Goal: Task Accomplishment & Management: Complete application form

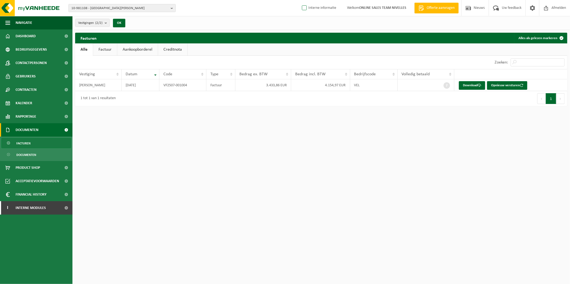
click at [324, 11] on label "Interne informatie" at bounding box center [318, 8] width 35 height 8
click at [300, 0] on input "Interne informatie" at bounding box center [300, 0] width 0 height 0
checkbox input "true"
click at [39, 218] on ul "Navigatie Offerte aanvragen Nieuws Uw feedback Afmelden Dashboard Bedrijfsgegev…" at bounding box center [36, 150] width 72 height 268
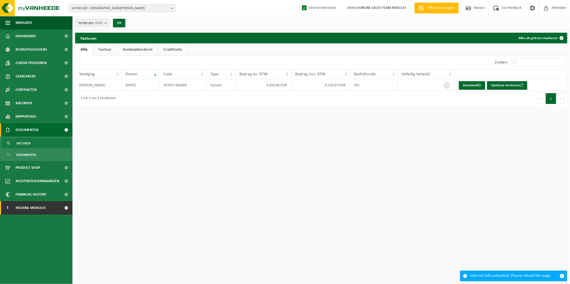
click at [38, 211] on span "Interne modules" at bounding box center [31, 208] width 30 height 13
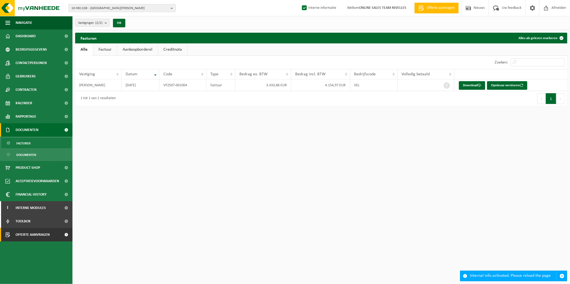
click at [36, 233] on span "Offerte aanvragen" at bounding box center [33, 234] width 34 height 13
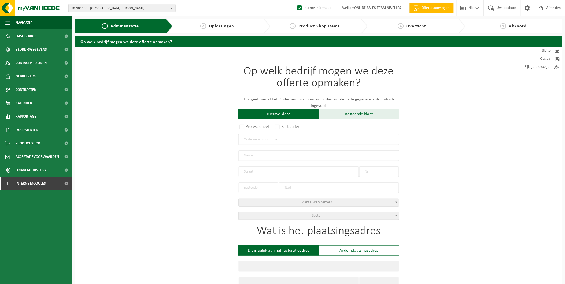
click at [351, 112] on div "Bestaande klant" at bounding box center [359, 114] width 80 height 10
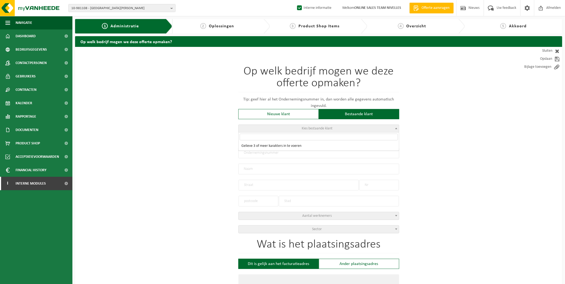
click at [274, 126] on span "Kies bestaande klant" at bounding box center [319, 129] width 160 height 8
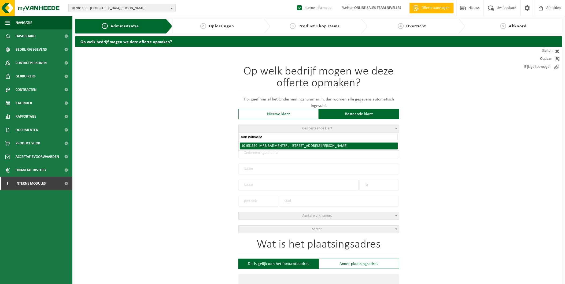
type input "mrb batiment"
radio input "true"
type input "0862.765.609"
type input "MRB BATIMENT SRL"
type input "RUE LOUIS MASCRE"
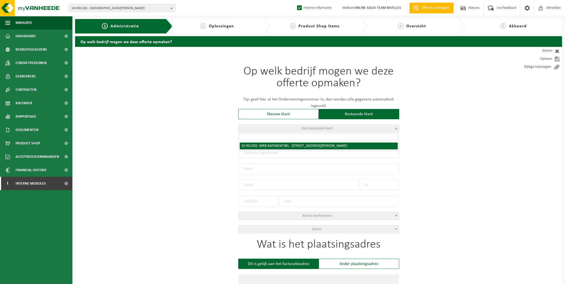
type input "13"
type input "1070"
type input "ANDERLECHT"
select select "11"
type input "MRB BATIMENT SRL"
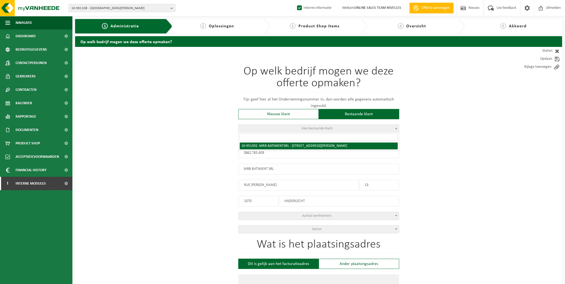
type input "RUE LOUIS MASCRE"
type input "13"
type input "1070"
type input "ANDERLECHT"
select select "145880"
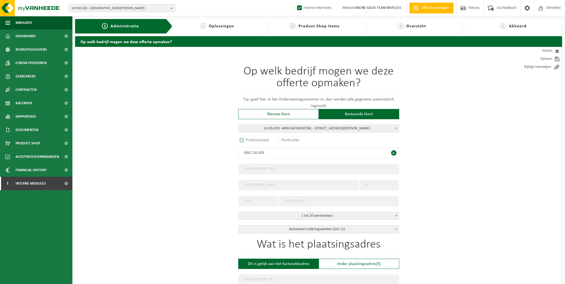
select select "D"
select select
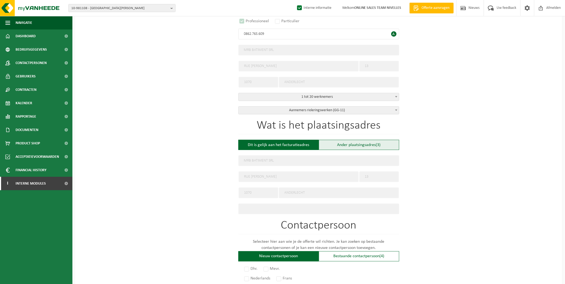
click at [371, 144] on div "Ander plaatsingsadres (3)" at bounding box center [359, 145] width 80 height 10
type input "Werf -"
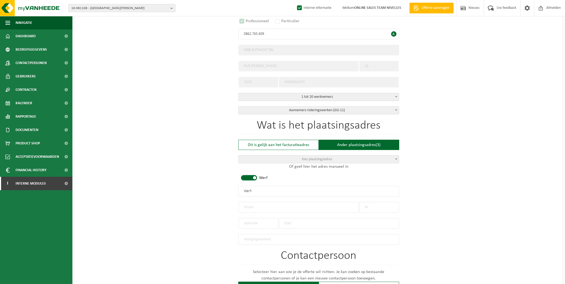
drag, startPoint x: 265, startPoint y: 194, endPoint x: 211, endPoint y: 195, distance: 53.9
click at [211, 195] on div "Op welk bedrijf mogen we deze offerte opmaken? Tip: geef hier al het Ondernemin…" at bounding box center [319, 193] width 488 height 530
click at [262, 208] on input "text" at bounding box center [299, 207] width 120 height 11
type input "Mussebeeklaan"
type input "52"
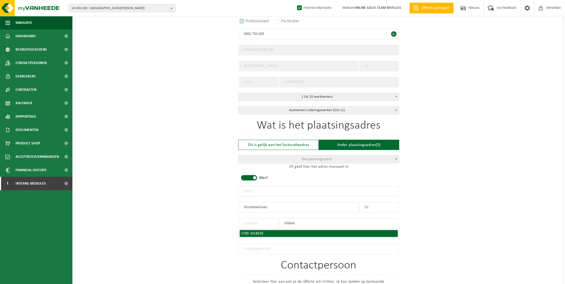
type input "dilbeek"
click at [255, 230] on li "1700 - DILBEEK" at bounding box center [319, 233] width 158 height 7
click at [255, 232] on span "DILBEEK" at bounding box center [257, 234] width 13 height 4
type input "1700"
type input "DILBEEK"
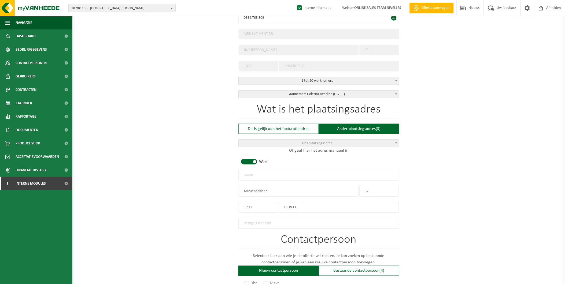
scroll to position [149, 0]
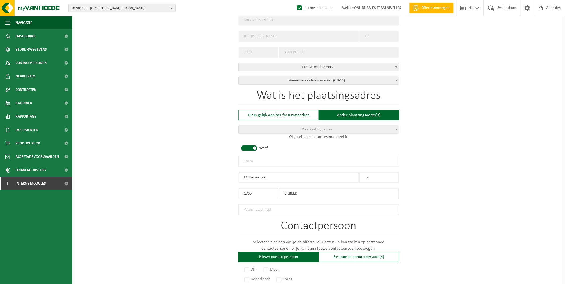
click at [270, 160] on input "text" at bounding box center [319, 161] width 161 height 11
click at [268, 161] on input "MRB BATIMENT - DILBEEK" at bounding box center [319, 161] width 161 height 11
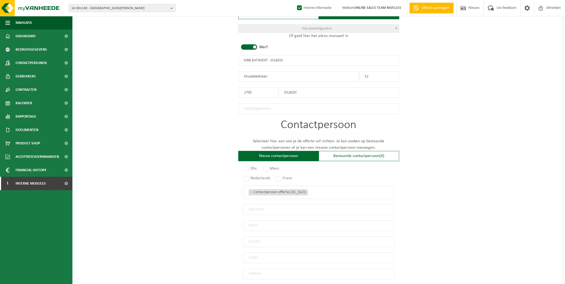
scroll to position [291, 0]
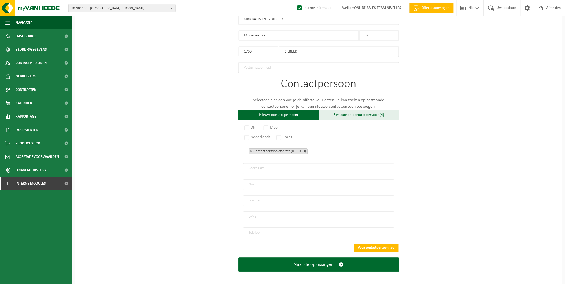
type input "MRB BATIMENT - DILBEEK"
click at [367, 112] on div "Bestaande contactpersoon (4)" at bounding box center [359, 115] width 80 height 10
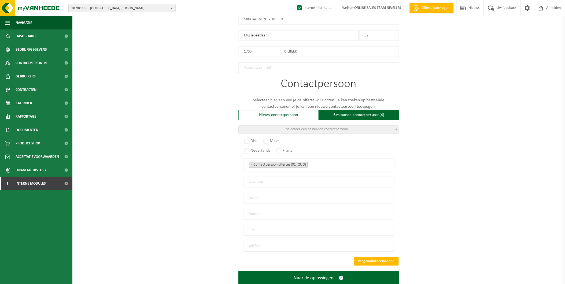
click at [289, 128] on span "Selecteer een bestaande contactpersoon" at bounding box center [318, 130] width 62 height 4
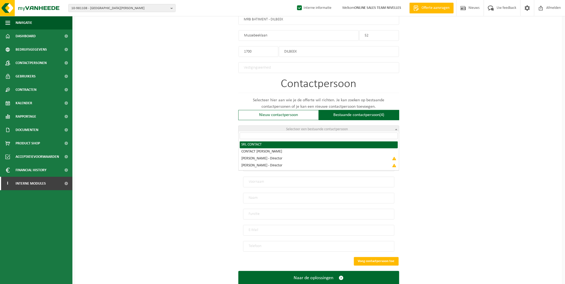
radio input "true"
select select "{"code":"10-951393","firstname":"CONTACT","surname":"SRL","gender":"Unknown","p…"
type input "CONTACT"
type input "SRL"
type input "mrbbatiment@hotmail.com"
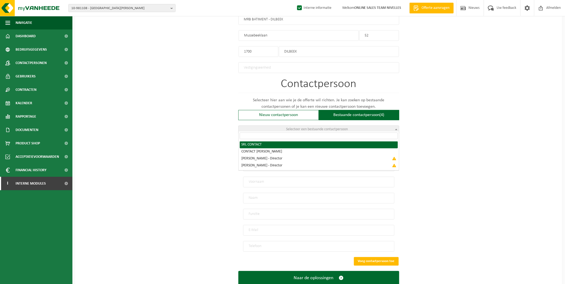
type input "0476/88.03.86"
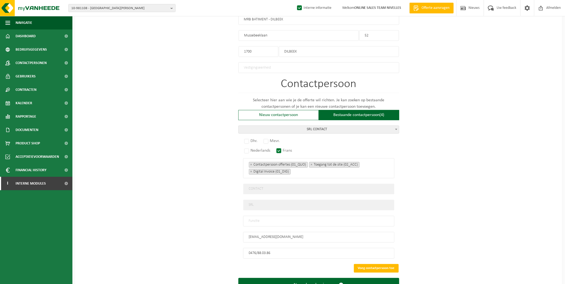
click at [268, 220] on input "text" at bounding box center [318, 221] width 151 height 11
type input "Manager"
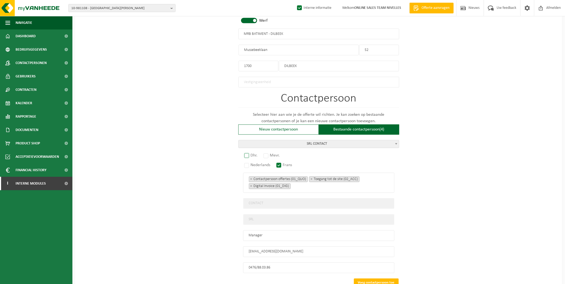
click at [249, 153] on label "Dhr." at bounding box center [251, 156] width 16 height 8
radio input "true"
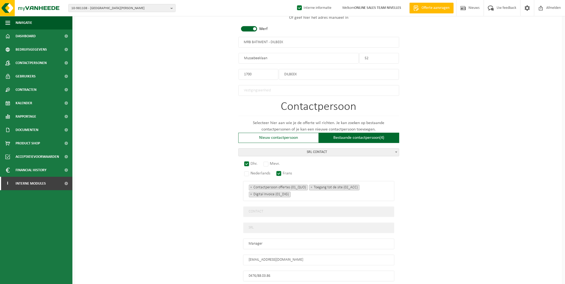
scroll to position [312, 0]
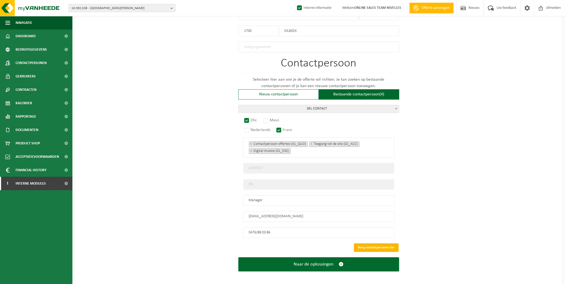
click at [374, 244] on button "Voeg contactpersoon toe" at bounding box center [376, 248] width 45 height 9
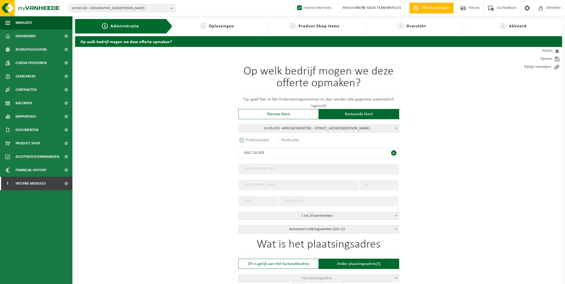
scroll to position [213, 0]
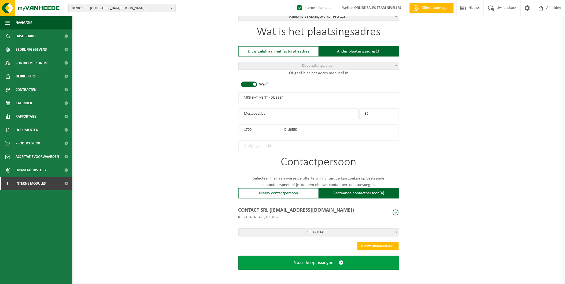
click at [294, 261] on span "Naar de oplossingen" at bounding box center [314, 264] width 40 height 6
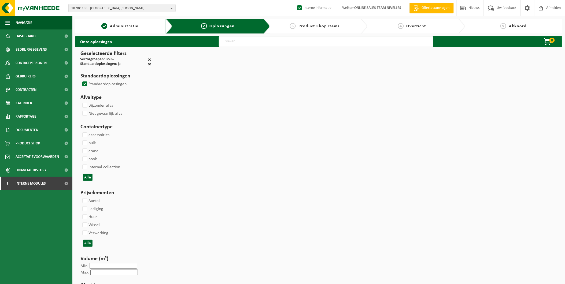
click at [241, 39] on input "text" at bounding box center [326, 41] width 215 height 11
type input "000291"
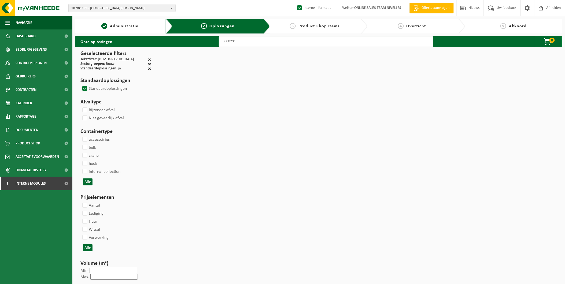
select select
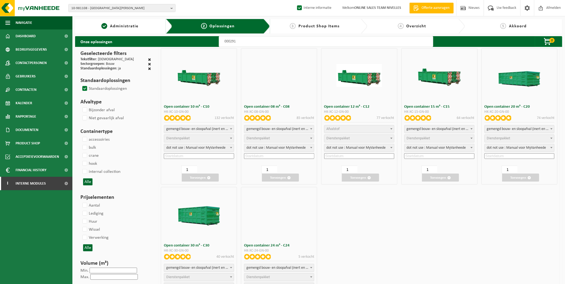
select select
select select "197"
select select
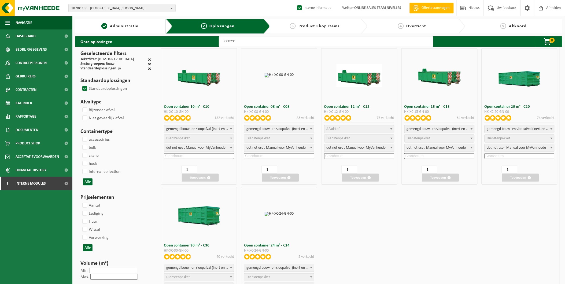
select select
select select "25"
select select
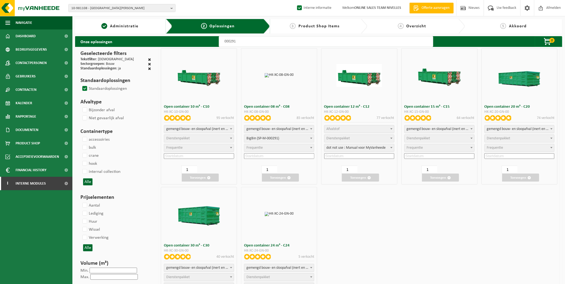
select select "197"
select select
select select "197"
select select
select select "25"
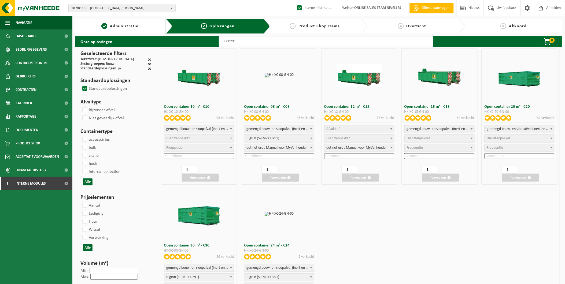
select select "25"
click at [187, 139] on span "Dienstenpakket" at bounding box center [178, 139] width 24 height 4
select select "197"
select select "25"
click at [181, 154] on input at bounding box center [199, 156] width 70 height 6
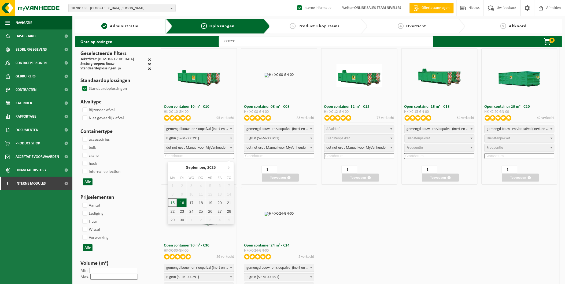
click at [180, 199] on div "16" at bounding box center [181, 203] width 9 height 9
type input "2025-09-16"
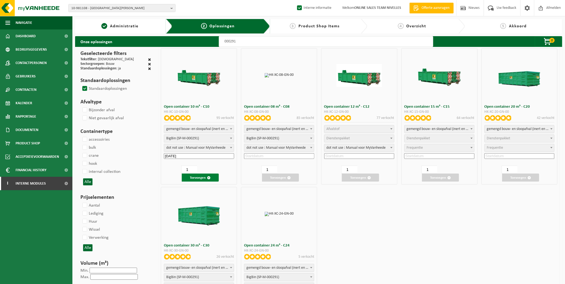
click at [202, 178] on button "Toevoegen" at bounding box center [200, 178] width 37 height 8
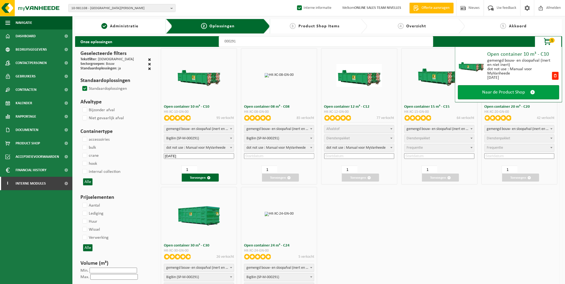
click at [526, 96] on link "Naar de Product Shop" at bounding box center [508, 92] width 101 height 14
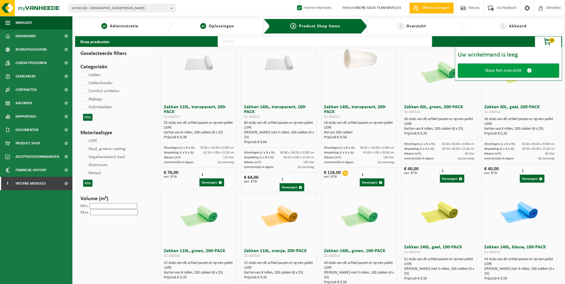
click at [546, 71] on link "Naar het overzicht" at bounding box center [508, 71] width 101 height 14
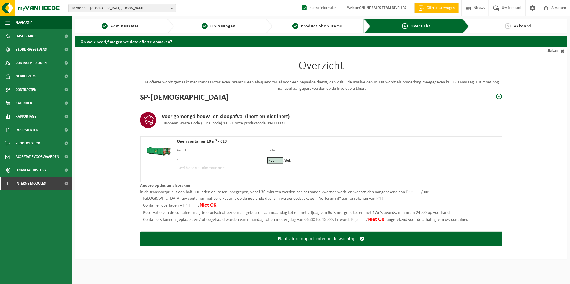
click at [192, 168] on textarea at bounding box center [338, 171] width 322 height 13
click at [521, 161] on div "Overzicht De offerte wordt gemaakt met standaardtarieven. Wenst u een afwijkend…" at bounding box center [321, 153] width 492 height 213
click at [407, 166] on textarea "Placement 16/09 - bricaillons - placer sur la route en face des gravats, après …" at bounding box center [338, 171] width 322 height 13
paste textarea "476880386"
type textarea "Placement 16/09 - bricaillons - placer sur la route en face des gravats, après …"
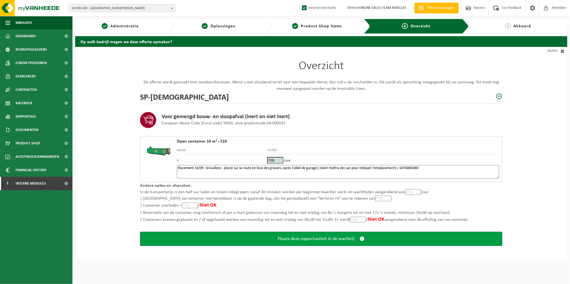
drag, startPoint x: 541, startPoint y: 238, endPoint x: 471, endPoint y: 238, distance: 69.8
click at [541, 238] on div "Overzicht De offerte wordt gemaakt met standaardtarieven. Wenst u een afwijkend…" at bounding box center [321, 153] width 492 height 213
click at [422, 238] on button "Plaats deze opportuniteit in de wachtrij" at bounding box center [321, 239] width 362 height 14
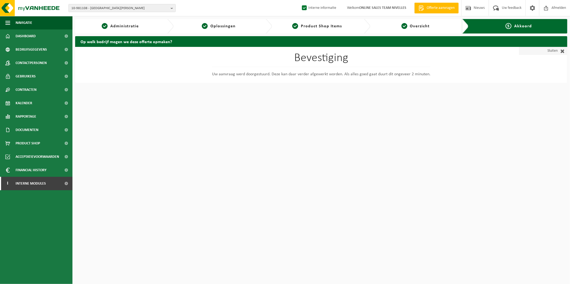
click at [561, 50] on span at bounding box center [561, 50] width 7 height 5
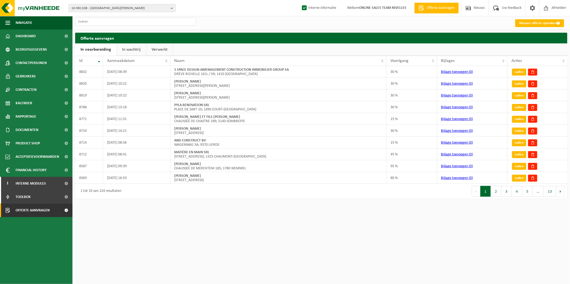
click at [130, 50] on link "In wachtrij" at bounding box center [131, 49] width 29 height 12
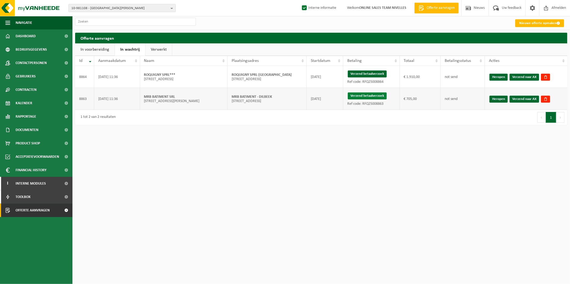
click at [366, 96] on button "Verzend betaalverzoek" at bounding box center [367, 96] width 39 height 7
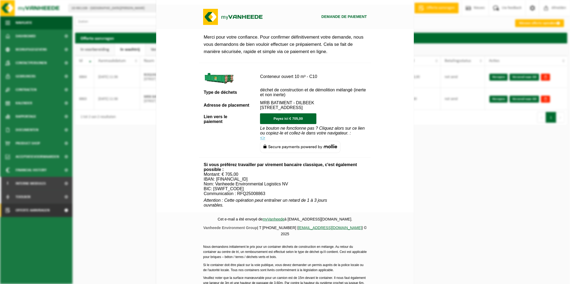
scroll to position [162, 0]
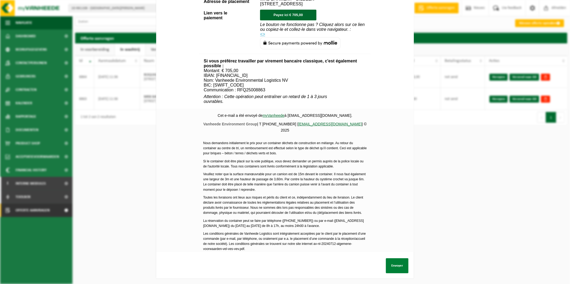
click at [389, 260] on button "Envoyer" at bounding box center [397, 266] width 23 height 15
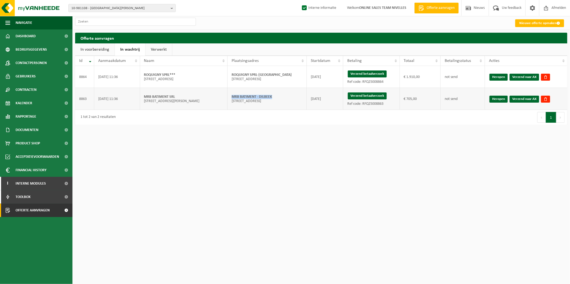
drag, startPoint x: 275, startPoint y: 96, endPoint x: 230, endPoint y: 95, distance: 45.1
click at [230, 95] on td "MRB BATIMENT - DILBEEK Mussebeeklaan 52; 1700 DILBEEK" at bounding box center [267, 99] width 79 height 22
copy strong "MRB BATIMENT - DILBEEK"
click at [516, 97] on link "Verzend naar AX" at bounding box center [525, 99] width 30 height 7
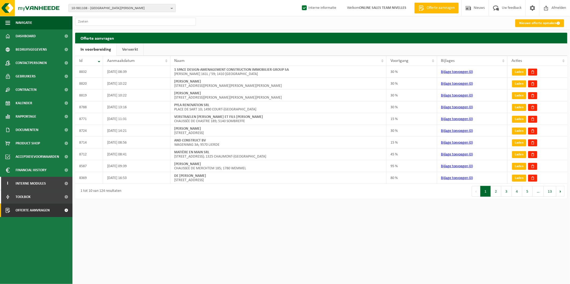
click at [522, 254] on html "10-981108 - [PERSON_NAME] 10-981108 - [GEOGRAPHIC_DATA][PERSON_NAME] 10-987914 …" at bounding box center [285, 142] width 570 height 284
click at [126, 49] on link "Verwerkt" at bounding box center [130, 49] width 27 height 12
